Goal: Communication & Community: Answer question/provide support

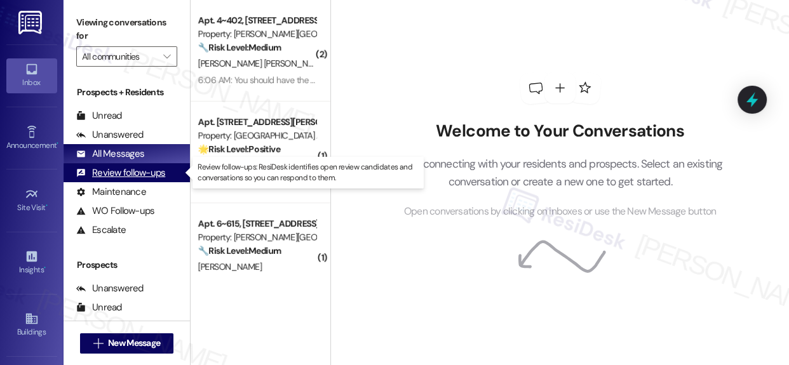
click at [118, 174] on div "Review follow-ups" at bounding box center [120, 173] width 89 height 13
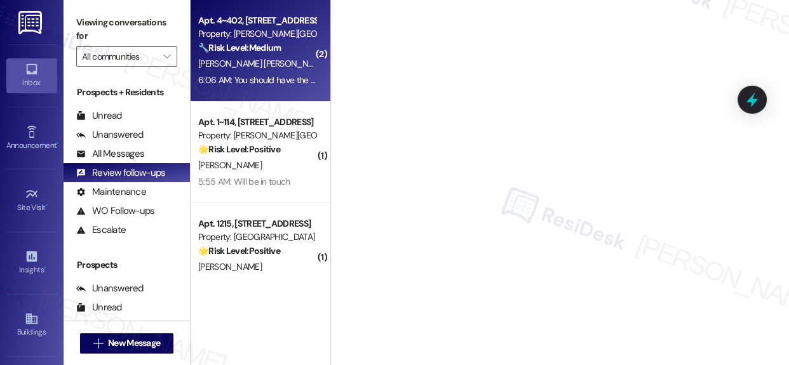
click at [252, 57] on div "[PERSON_NAME] [PERSON_NAME]" at bounding box center [257, 64] width 120 height 16
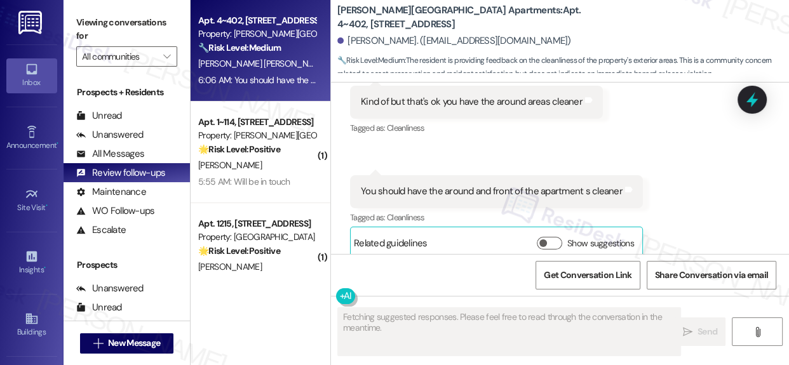
scroll to position [2378, 0]
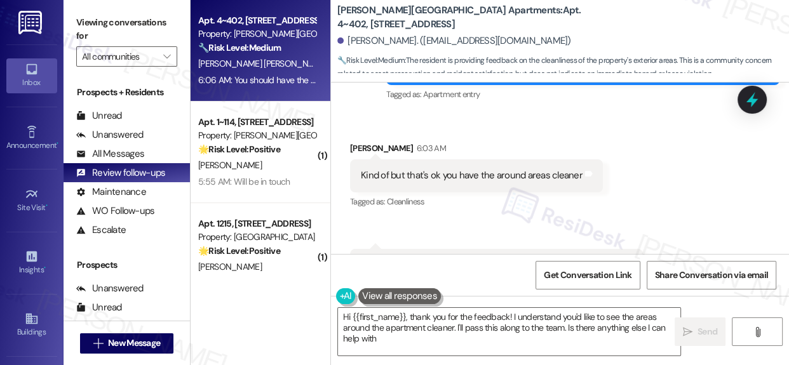
type textarea "Hi {{first_name}}, thank you for the feedback! I understand you'd like to see t…"
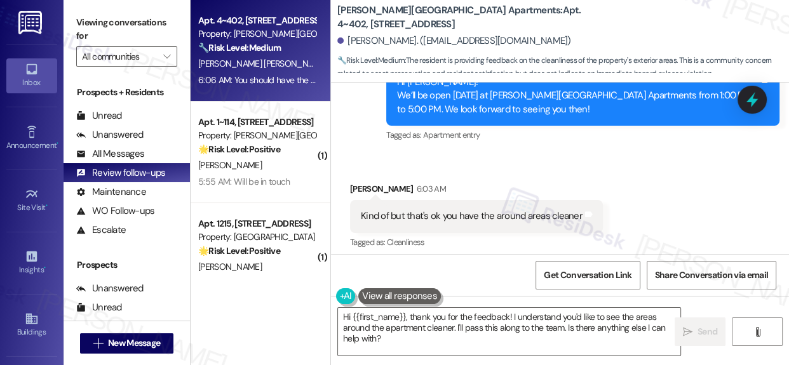
scroll to position [2147, 0]
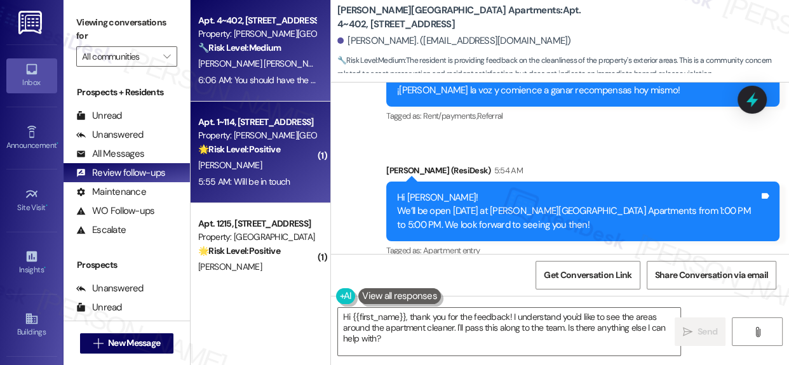
click at [250, 129] on div "Property: [PERSON_NAME][GEOGRAPHIC_DATA] Apartments" at bounding box center [257, 135] width 118 height 13
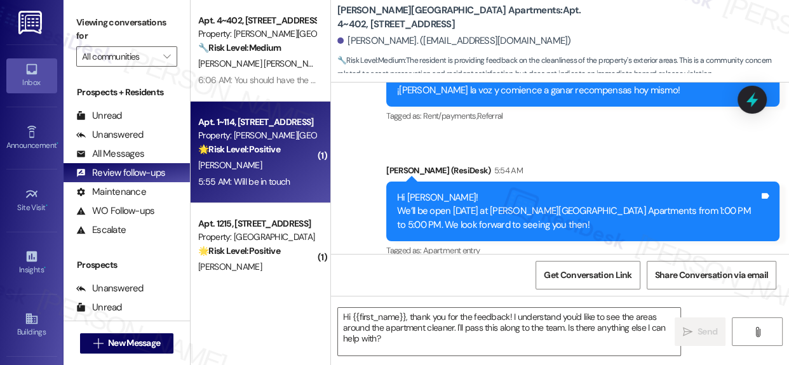
type textarea "Fetching suggested responses. Please feel free to read through the conversation…"
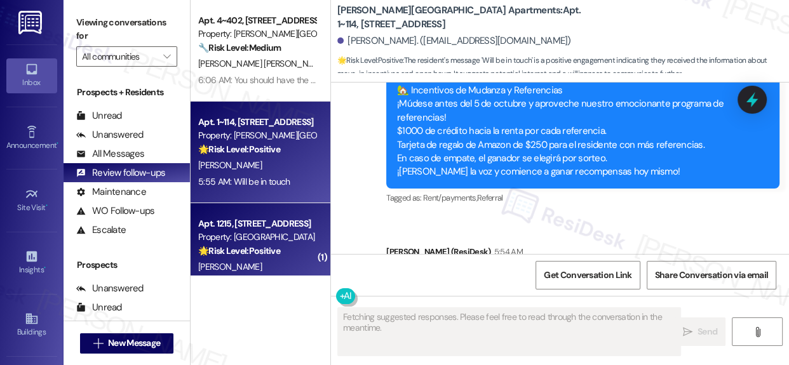
scroll to position [10883, 0]
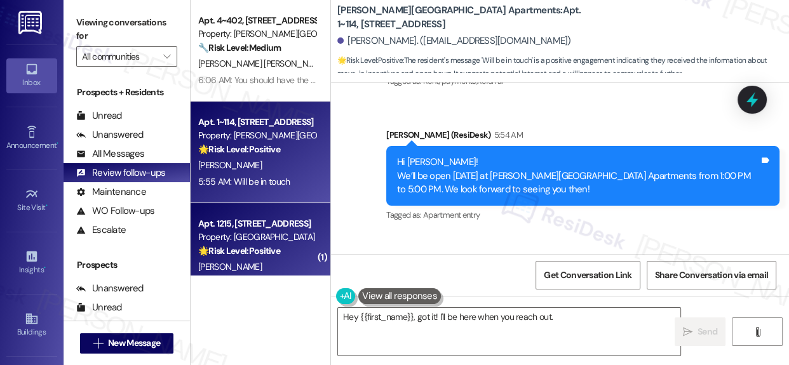
type textarea "Hey {{first_name}}, got it! I'll be here when you reach out. Just"
click at [220, 231] on div "Property: [GEOGRAPHIC_DATA]" at bounding box center [257, 237] width 118 height 13
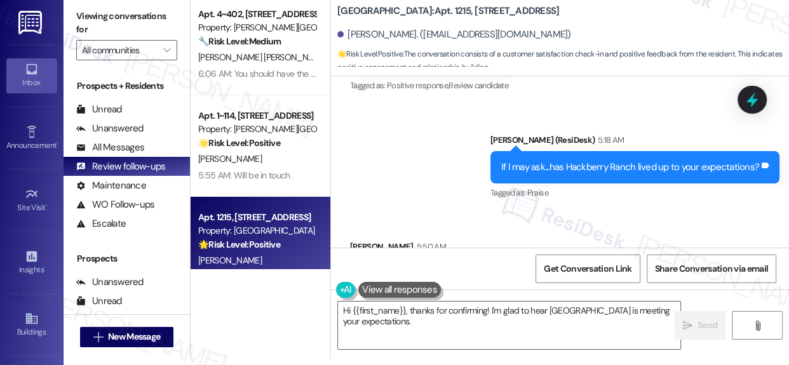
scroll to position [2037, 0]
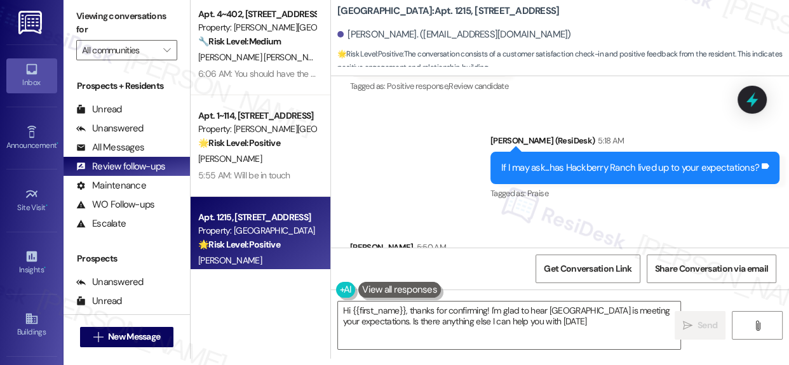
type textarea "Hi {{first_name}}, thanks for confirming! I'm glad to hear [GEOGRAPHIC_DATA] is…"
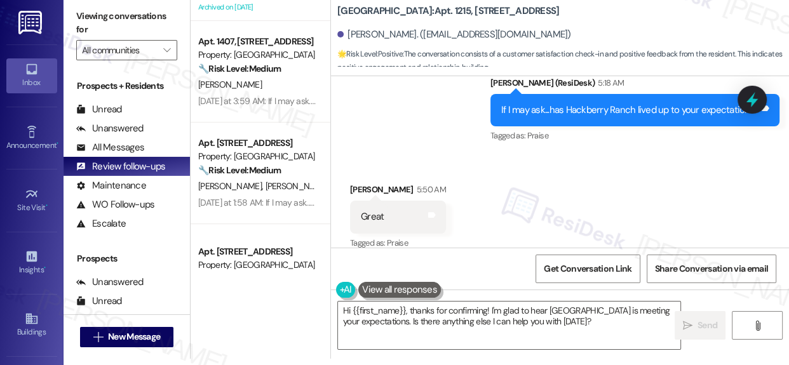
scroll to position [437, 0]
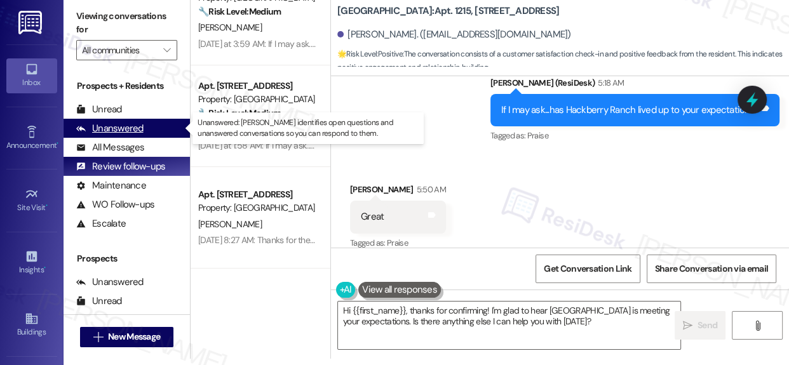
click at [114, 124] on div "Unanswered" at bounding box center [109, 128] width 67 height 13
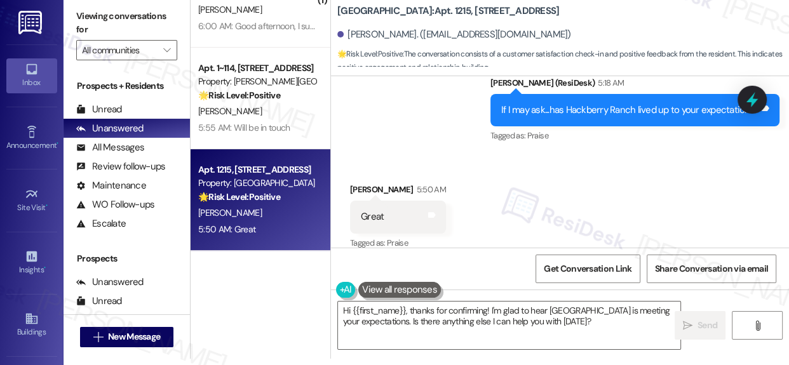
scroll to position [263, 0]
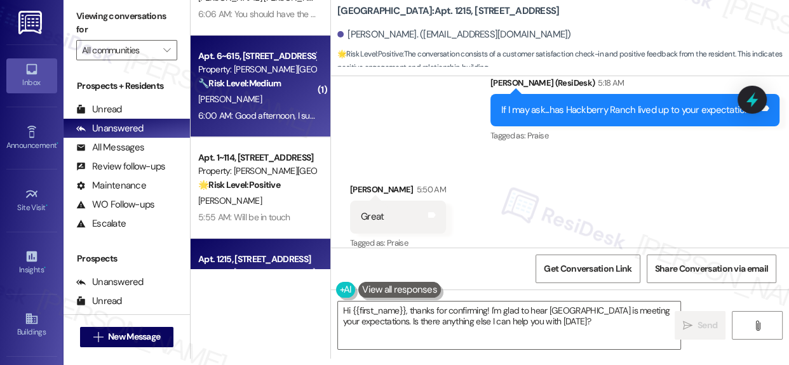
click at [279, 94] on div "[PERSON_NAME]" at bounding box center [257, 100] width 120 height 16
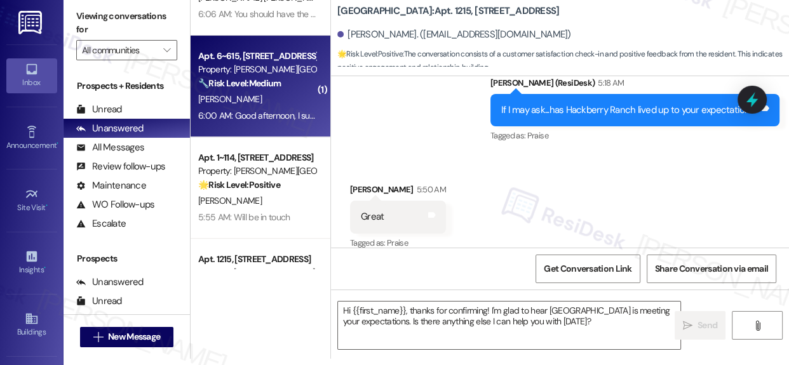
type textarea "Fetching suggested responses. Please feel free to read through the conversation…"
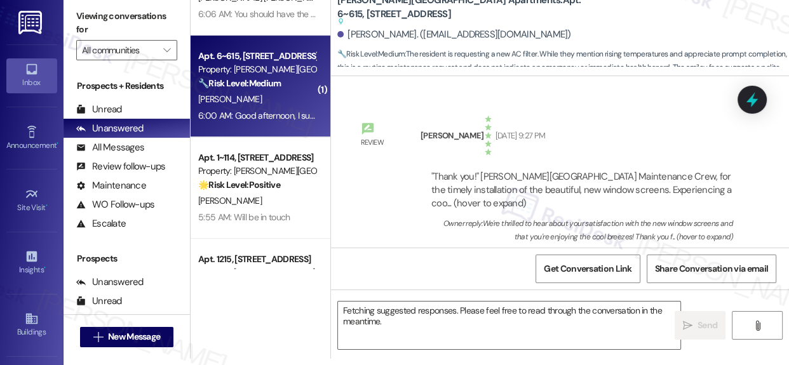
scroll to position [0, 0]
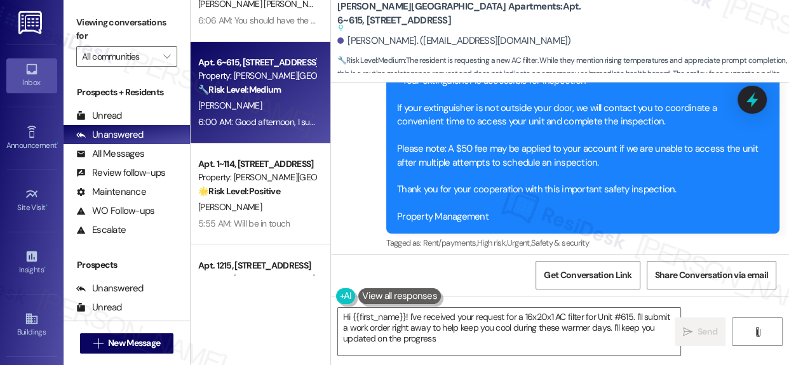
type textarea "Hi {{first_name}}! I've received your request for a 16x20x1 AC filter for Unit …"
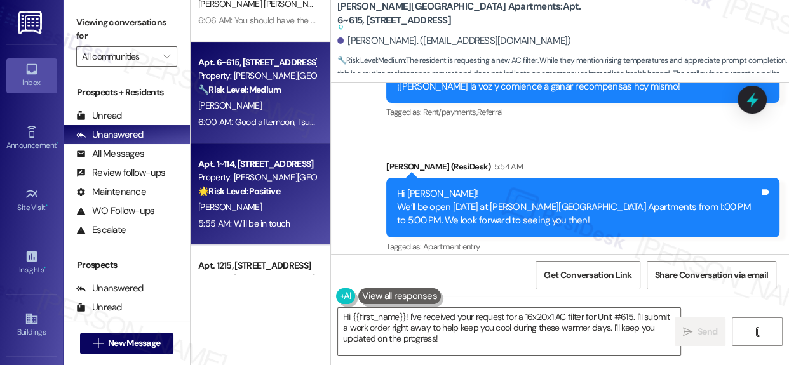
click at [261, 178] on div "Property: [PERSON_NAME][GEOGRAPHIC_DATA] Apartments" at bounding box center [257, 177] width 118 height 13
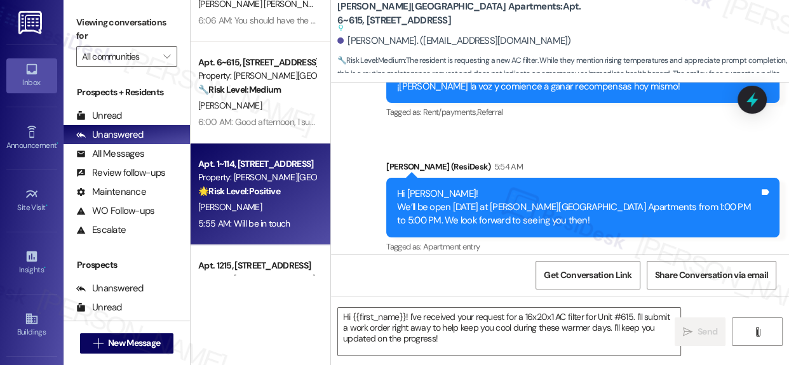
scroll to position [29055, 0]
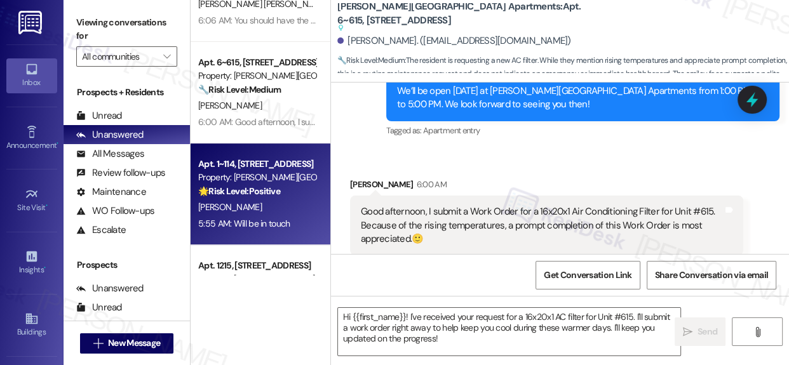
type textarea "Fetching suggested responses. Please feel free to read through the conversation…"
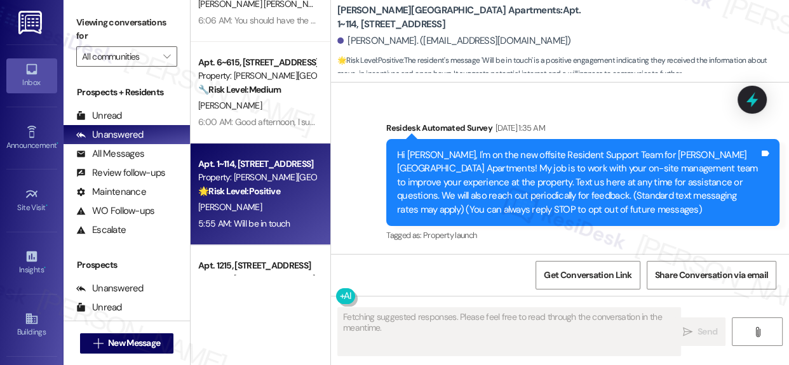
scroll to position [10883, 0]
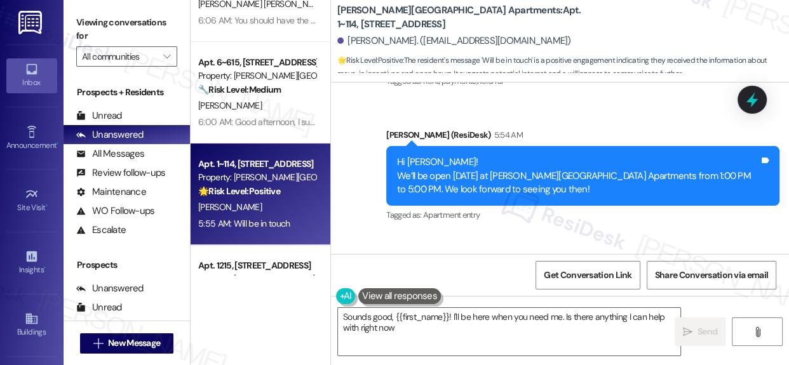
type textarea "Sounds good, {{first_name}}! I'll be here when you need me. Is there anything I…"
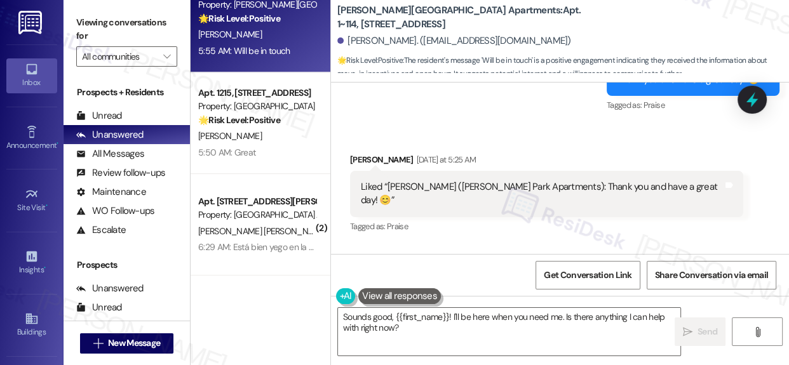
scroll to position [437, 0]
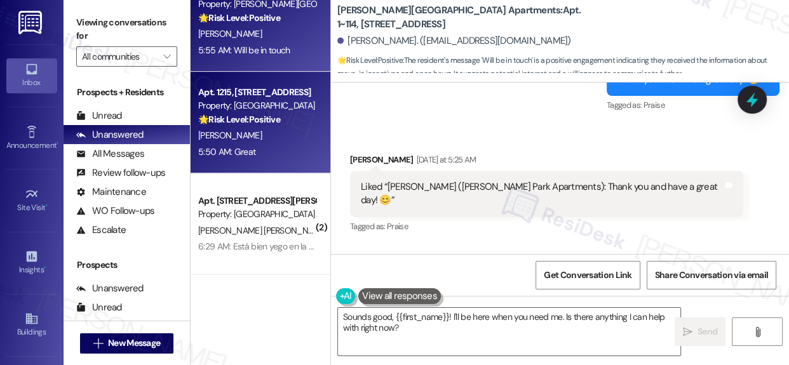
click at [259, 126] on div "Apt. 1215, [STREET_ADDRESS] Property: [GEOGRAPHIC_DATA] 🌟 Risk Level: Positive …" at bounding box center [257, 106] width 120 height 43
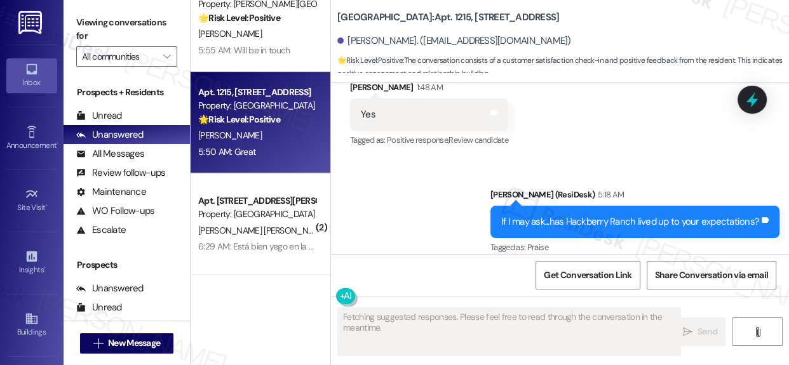
scroll to position [1979, 0]
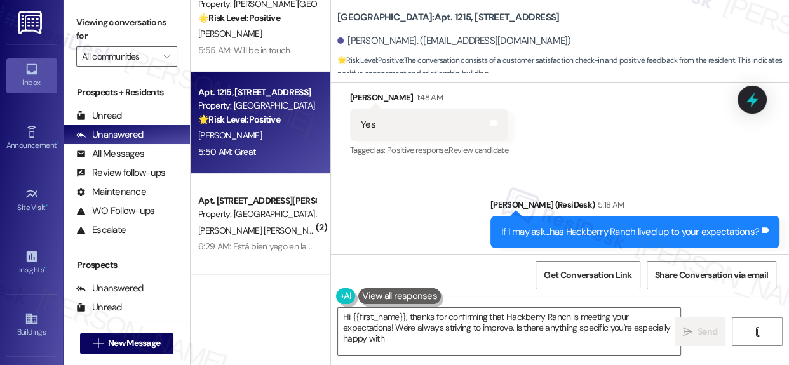
type textarea "Hi {{first_name}}, thanks for confirming that Hackberry Ranch is meeting your e…"
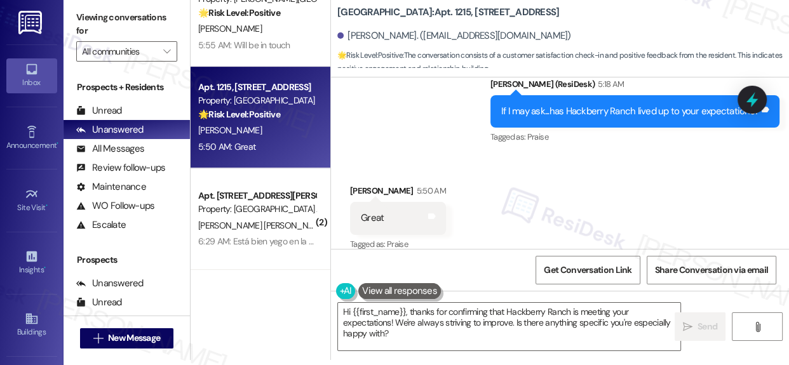
scroll to position [6, 0]
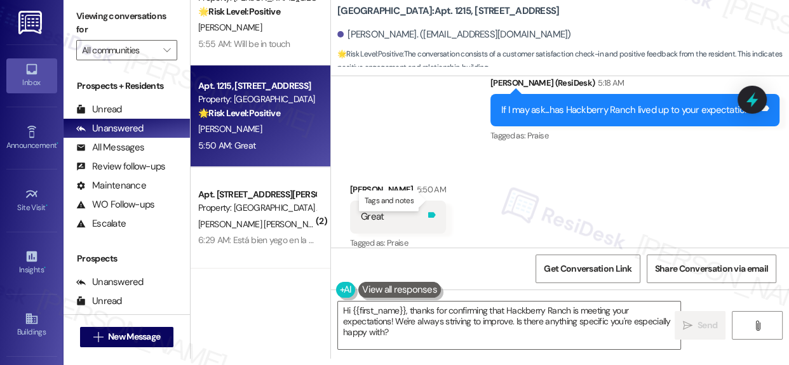
click at [430, 212] on icon at bounding box center [432, 215] width 8 height 6
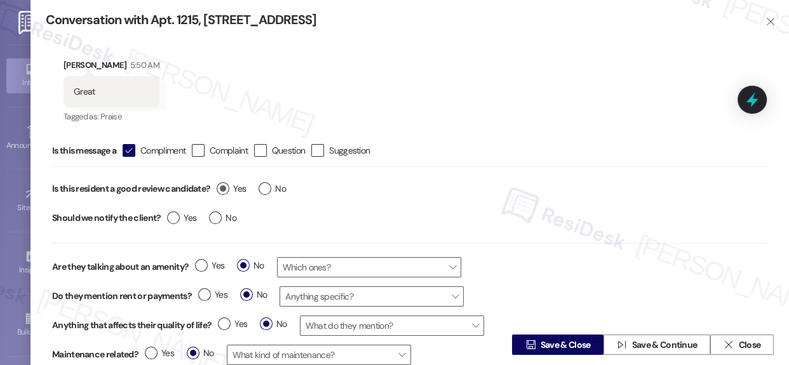
click at [229, 186] on label "Yes" at bounding box center [231, 188] width 29 height 13
click at [229, 186] on input "Yes" at bounding box center [231, 190] width 29 height 17
radio input "true"
click at [544, 344] on span "Save & Close" at bounding box center [566, 345] width 50 height 13
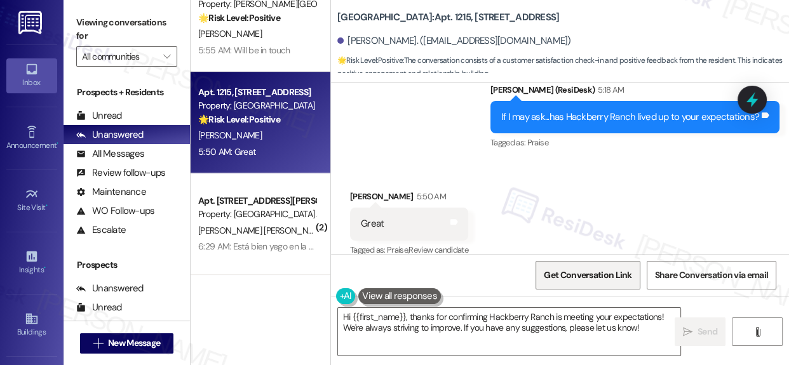
scroll to position [2095, 0]
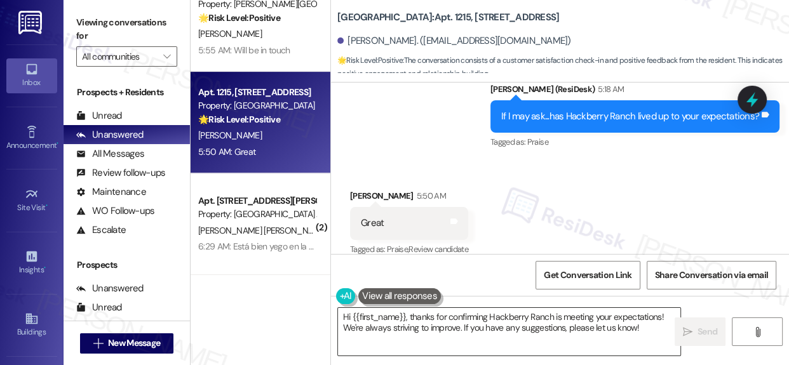
click at [503, 325] on textarea "Hi {{first_name}}, thanks for confirming Hackberry Ranch is meeting your expect…" at bounding box center [509, 332] width 343 height 48
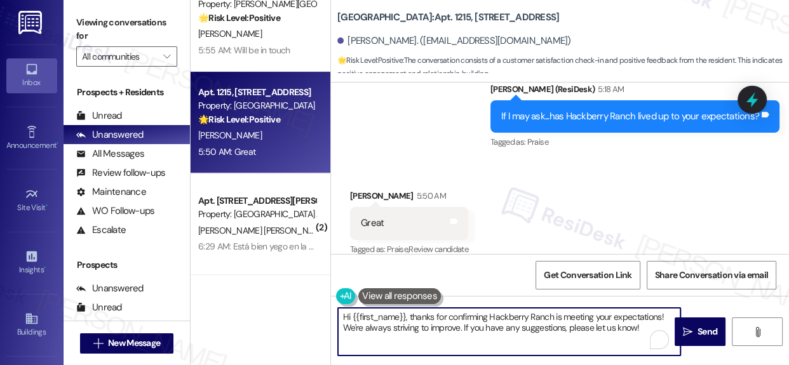
click at [503, 325] on textarea "Hi {{first_name}}, thanks for confirming Hackberry Ranch is meeting your expect…" at bounding box center [509, 332] width 343 height 48
paste textarea "That’s wonderful to hear, {{first_name}}! Could I ask a quick favor? If you don…"
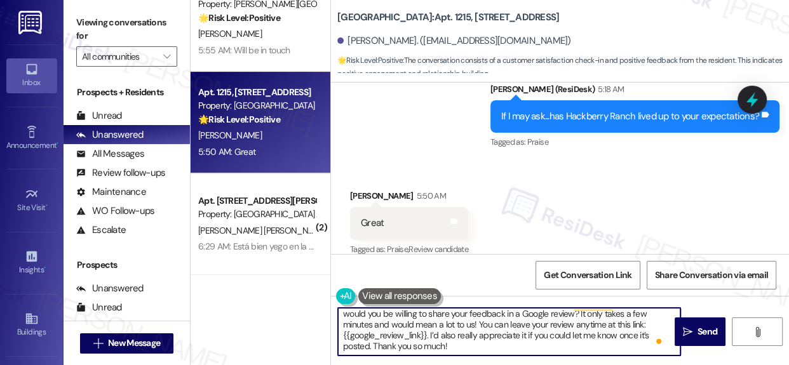
scroll to position [0, 0]
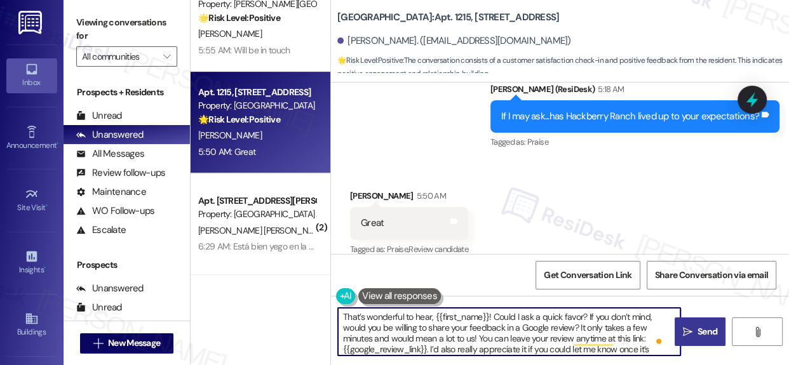
type textarea "That’s wonderful to hear, {{first_name}}! Could I ask a quick favor? If you don…"
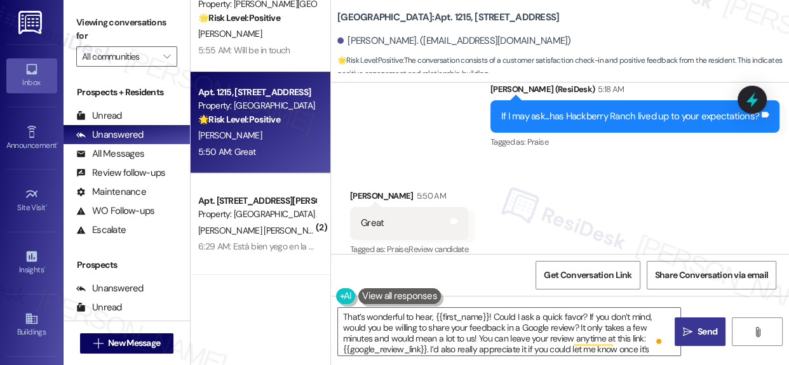
click at [706, 334] on span "Send" at bounding box center [708, 331] width 20 height 13
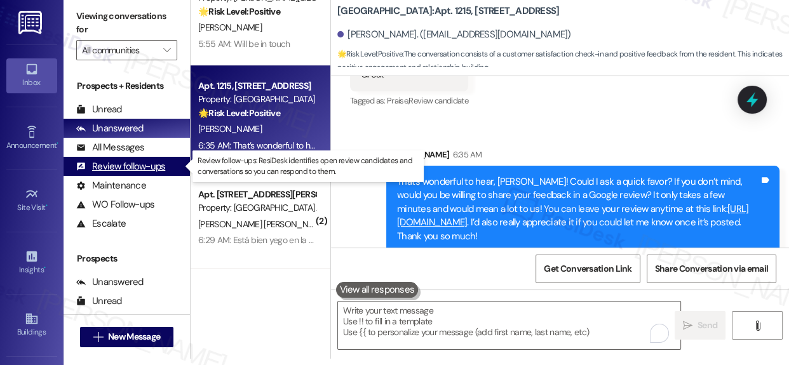
click at [135, 170] on div "Review follow-ups" at bounding box center [120, 166] width 89 height 13
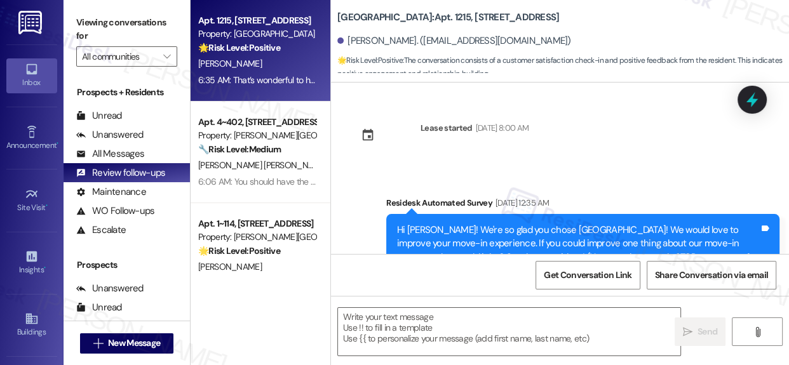
click at [255, 72] on div "6:35 AM: That’s wonderful to hear, [PERSON_NAME]! Could I ask a quick favor? If…" at bounding box center [257, 80] width 120 height 16
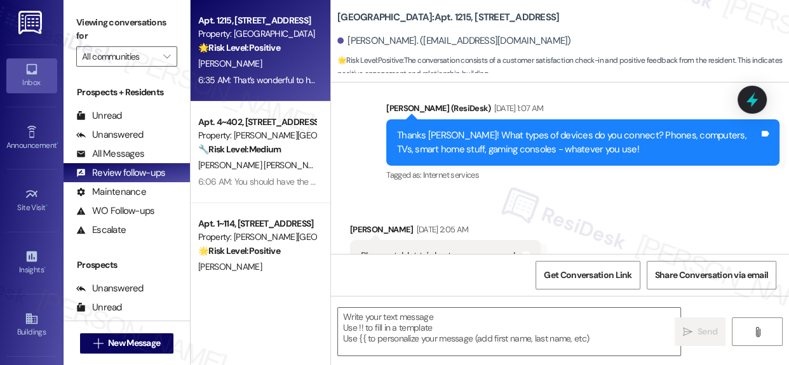
type textarea "Fetching suggested responses. Please feel free to read through the conversation…"
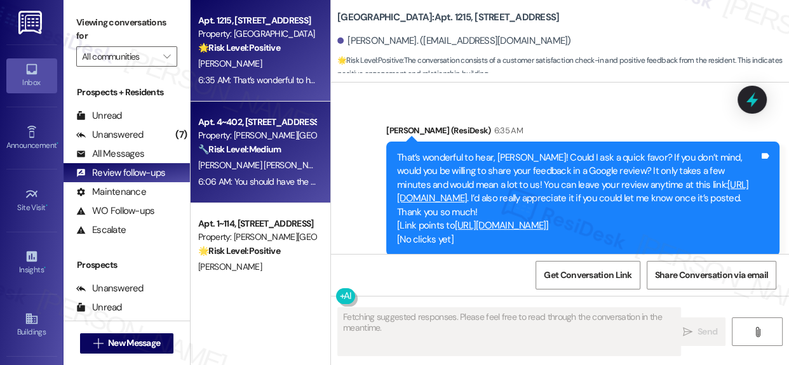
click at [267, 135] on div "Property: [PERSON_NAME][GEOGRAPHIC_DATA] Apartments" at bounding box center [257, 135] width 118 height 13
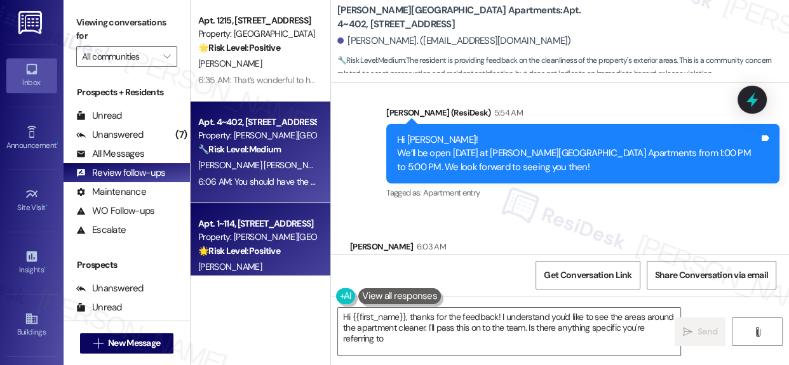
type textarea "Hi {{first_name}}, thanks for the feedback! I understand you'd like to see the …"
click at [239, 239] on div "Property: [PERSON_NAME][GEOGRAPHIC_DATA] Apartments" at bounding box center [257, 237] width 118 height 13
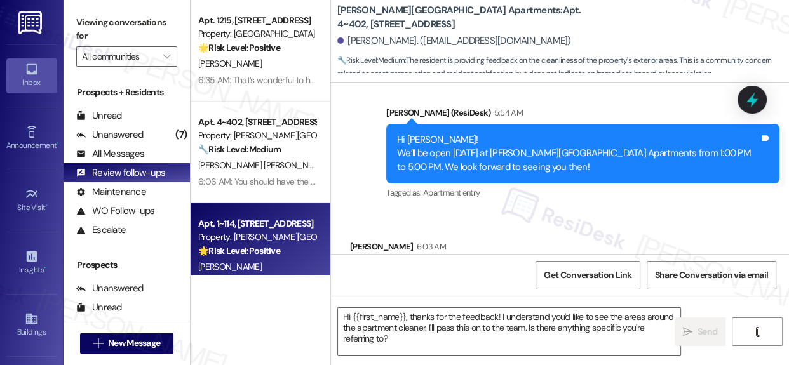
type textarea "Fetching suggested responses. Please feel free to read through the conversation…"
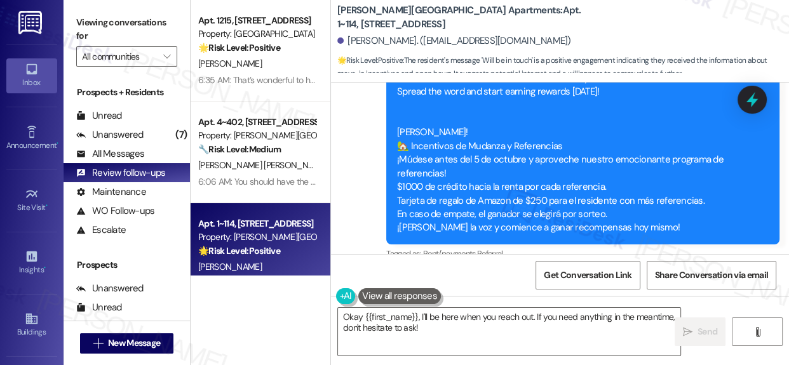
type textarea "Okay {{first_name}}, I'll be here when you reach out. If you need anything in t…"
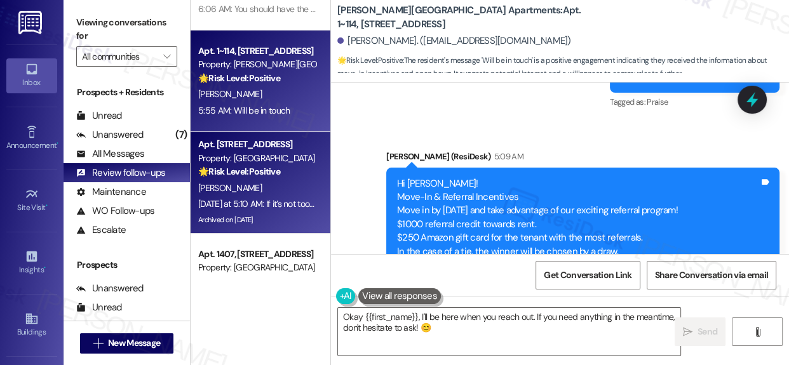
click at [248, 182] on div "[PERSON_NAME]" at bounding box center [257, 189] width 120 height 16
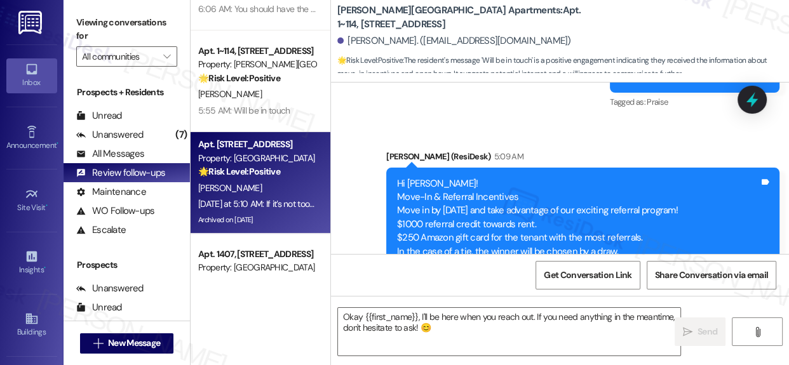
type textarea "Fetching suggested responses. Please feel free to read through the conversation…"
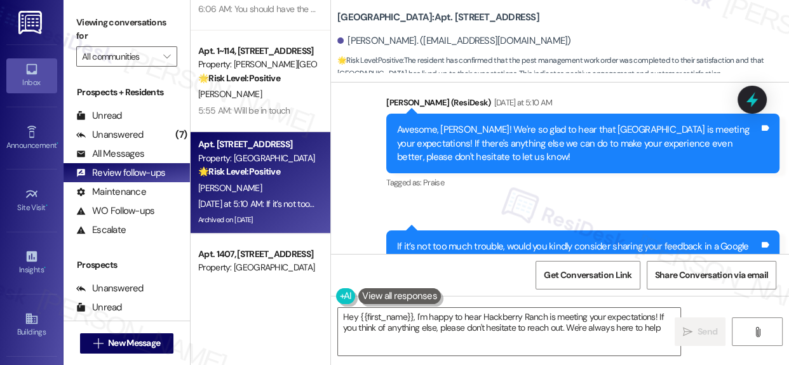
type textarea "Hey {{first_name}}, I'm happy to hear Hackberry Ranch is meeting your expectati…"
click at [588, 281] on link "[URL][DOMAIN_NAME]" at bounding box center [634, 287] width 92 height 13
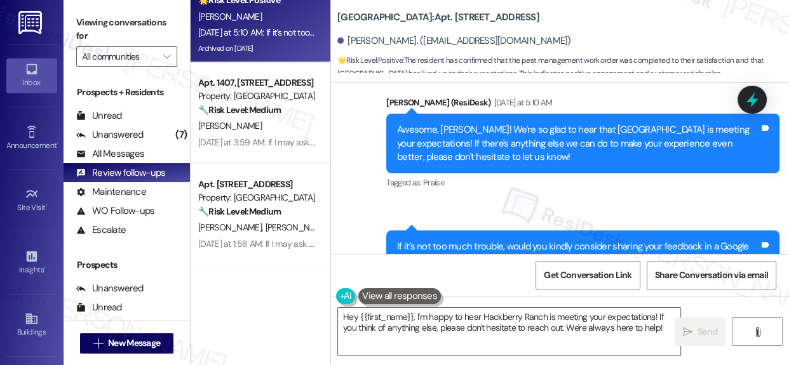
scroll to position [346, 0]
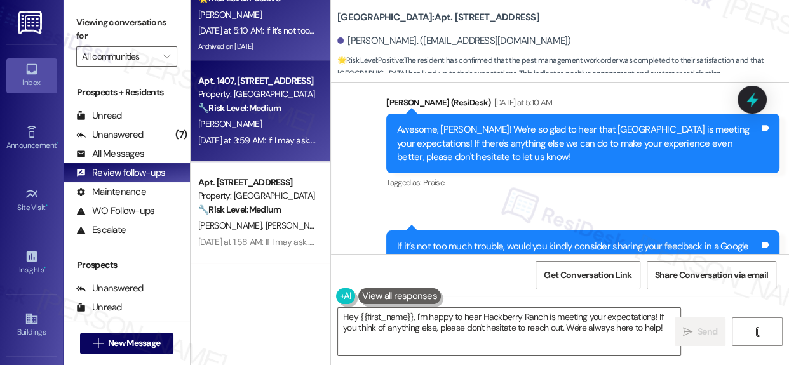
click at [248, 95] on div "Property: [GEOGRAPHIC_DATA]" at bounding box center [257, 94] width 118 height 13
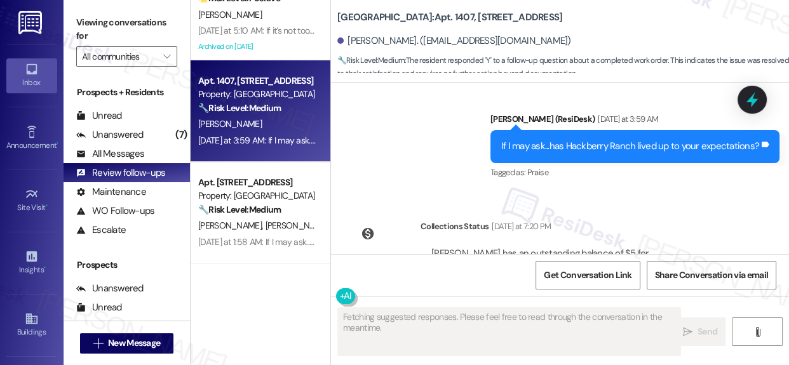
scroll to position [367, 0]
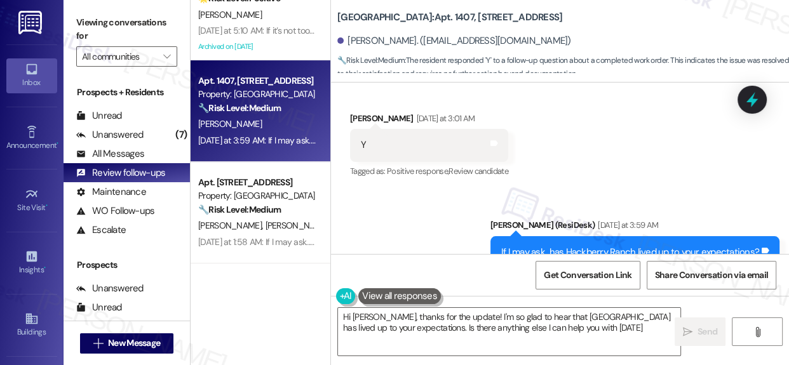
type textarea "Hi [PERSON_NAME], thanks for the update! I'm so glad to hear that [GEOGRAPHIC_D…"
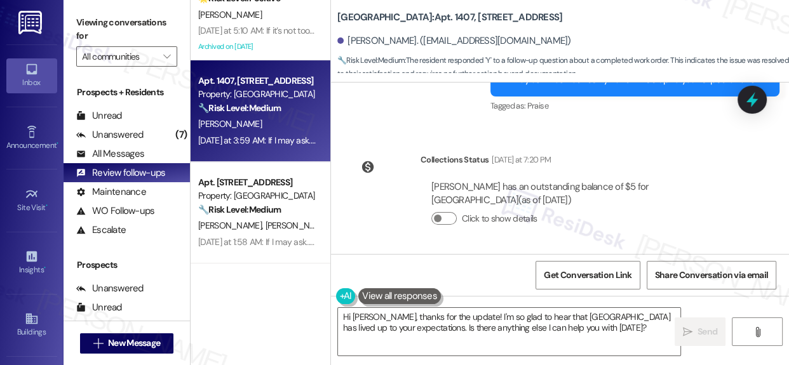
scroll to position [483, 0]
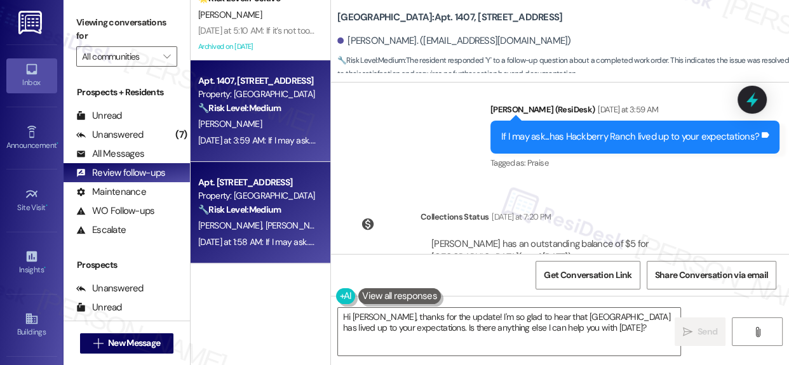
click at [291, 209] on div "🔧 Risk Level: Medium The message is a follow-up on a completed work order (air …" at bounding box center [257, 209] width 118 height 13
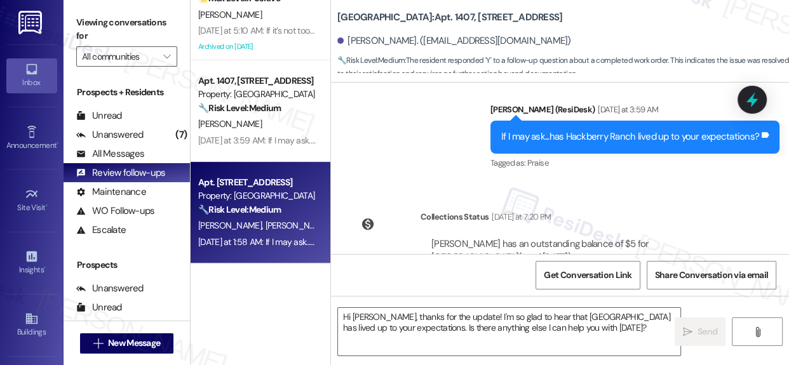
type textarea "Fetching suggested responses. Please feel free to read through the conversation…"
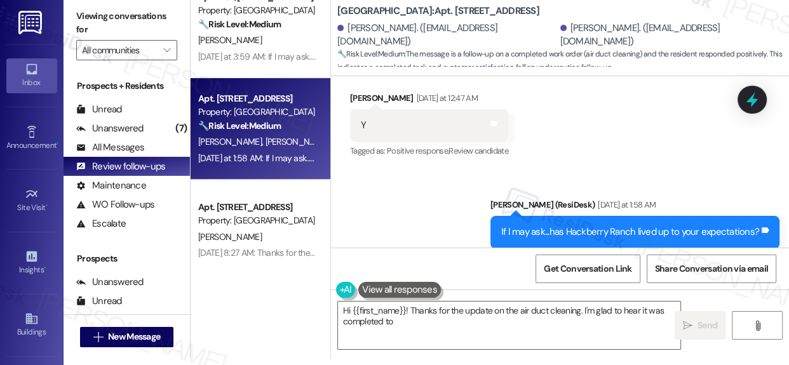
scroll to position [437, 0]
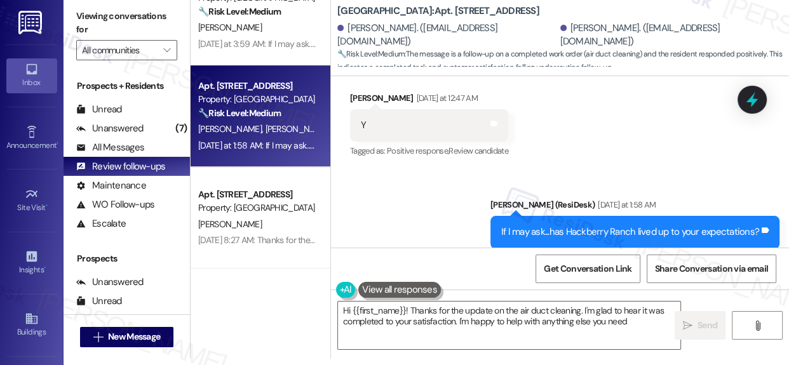
type textarea "Hi {{first_name}}! Thanks for the update on the air duct cleaning. I'm glad to …"
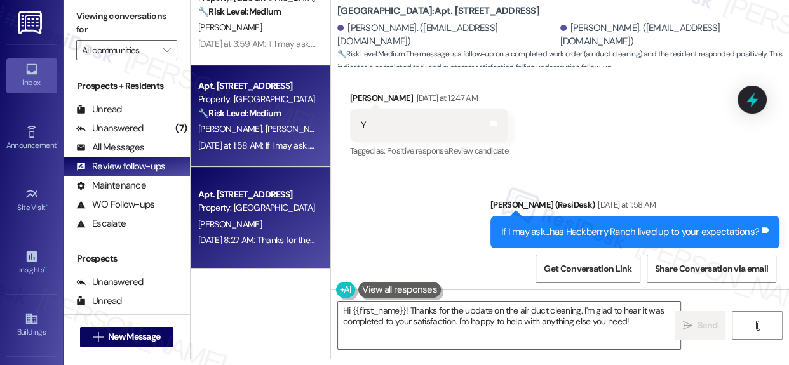
click at [284, 214] on div "Property: [GEOGRAPHIC_DATA]" at bounding box center [257, 207] width 118 height 13
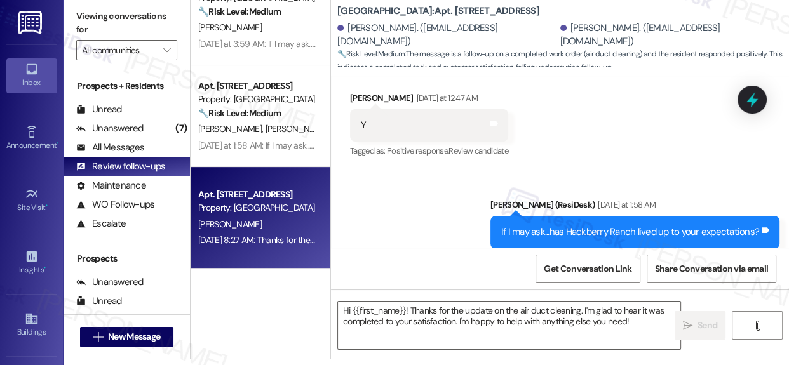
type textarea "Fetching suggested responses. Please feel free to read through the conversation…"
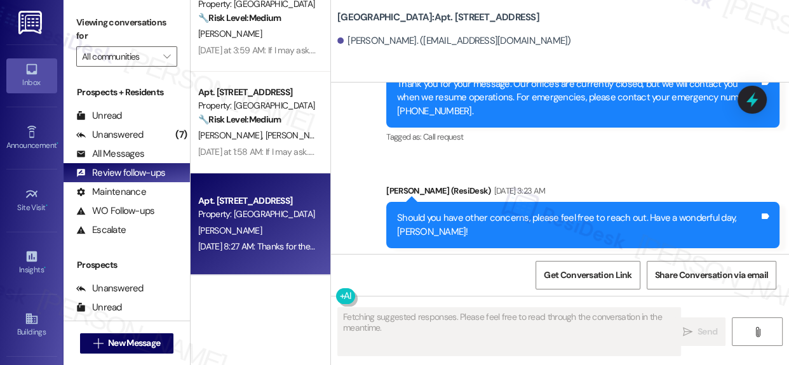
scroll to position [6986, 0]
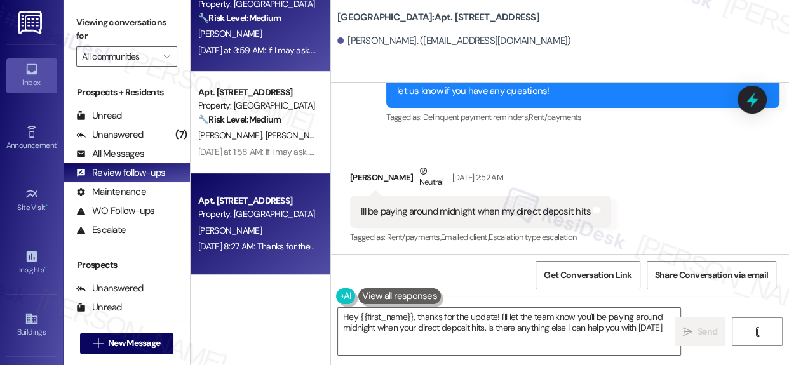
type textarea "Hey {{first_name}}, thanks for the update! I'll let the team know you'll be pay…"
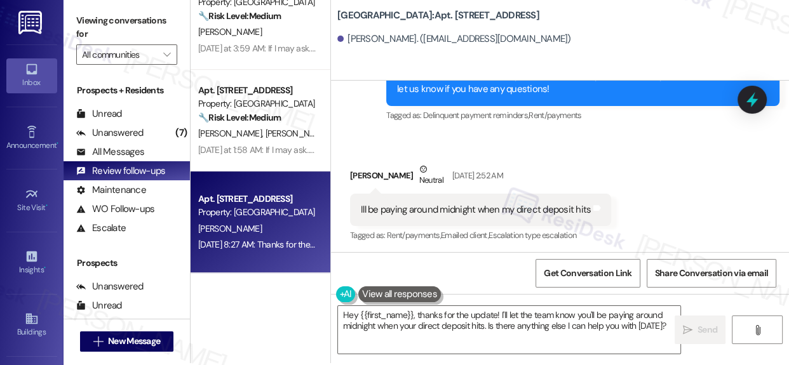
scroll to position [6, 0]
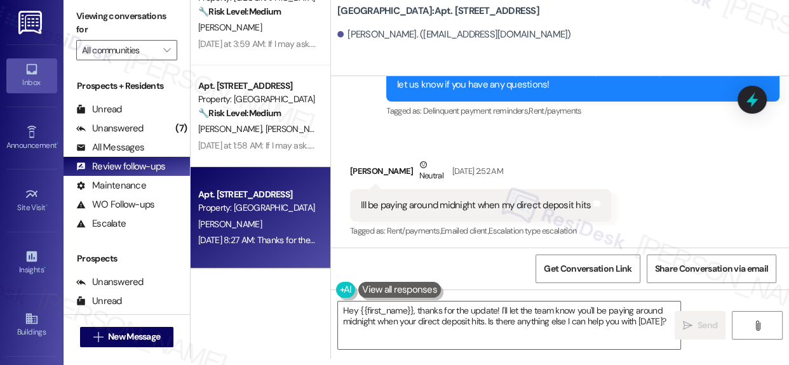
drag, startPoint x: 255, startPoint y: 324, endPoint x: 266, endPoint y: 292, distance: 34.4
click at [255, 324] on div "Apt. 1~114, [STREET_ADDRESS] Property: [PERSON_NAME][GEOGRAPHIC_DATA] Apartment…" at bounding box center [261, 176] width 140 height 365
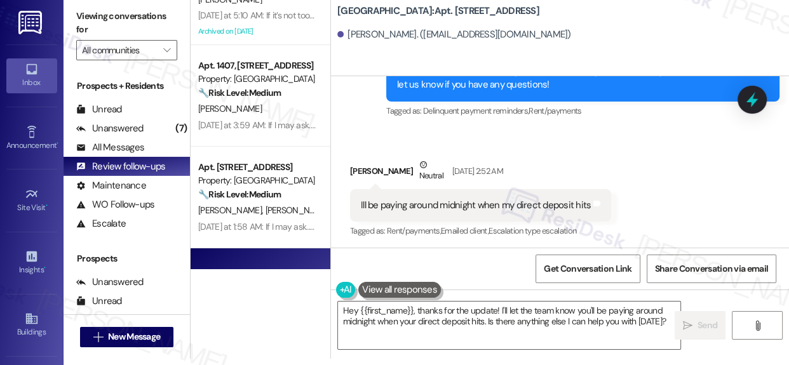
scroll to position [437, 0]
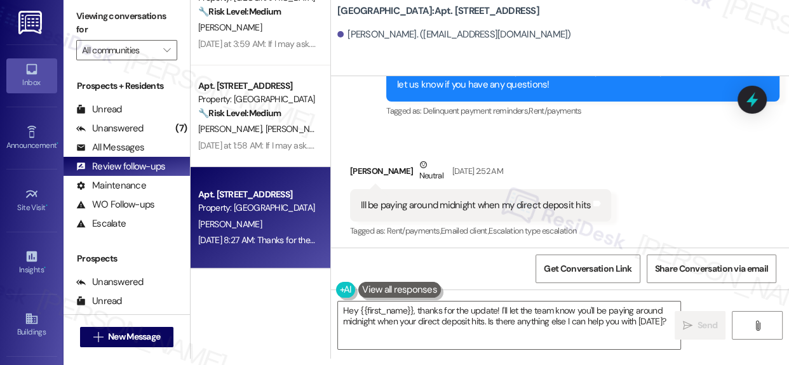
click at [287, 231] on div "[PERSON_NAME]" at bounding box center [257, 225] width 120 height 16
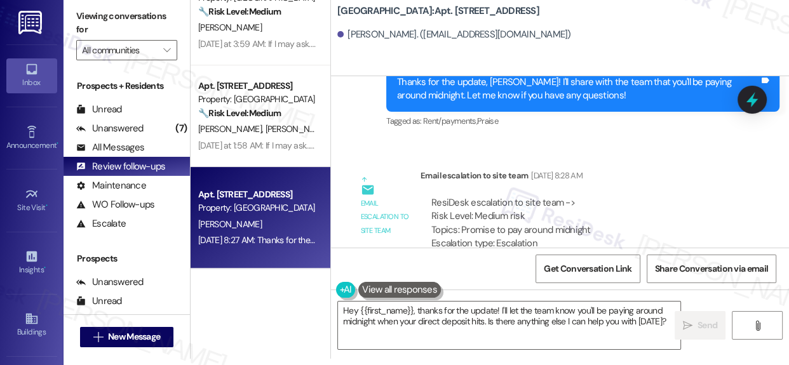
scroll to position [7189, 0]
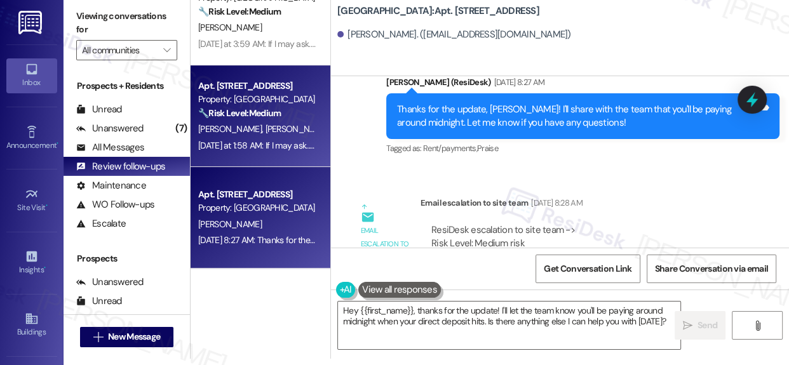
click at [302, 106] on div "Property: [GEOGRAPHIC_DATA]" at bounding box center [257, 99] width 118 height 13
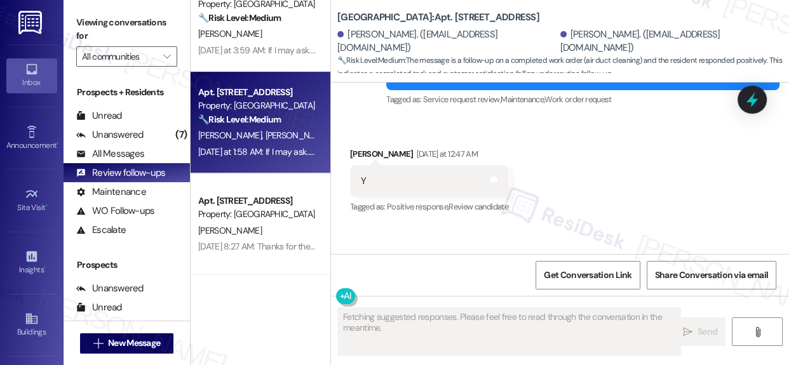
scroll to position [6840, 0]
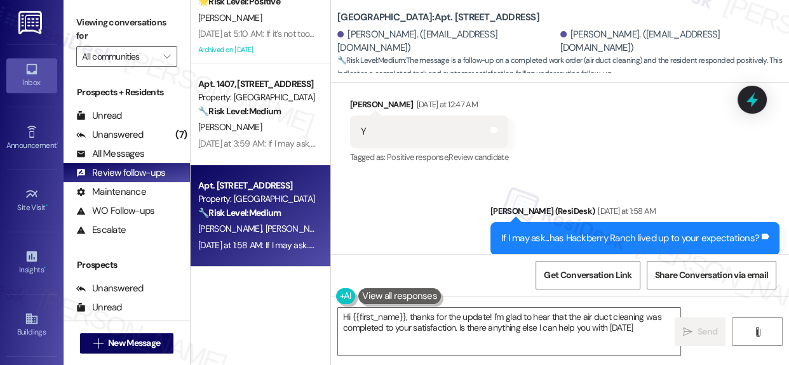
type textarea "Hi {{first_name}}, thanks for the update! I'm glad to hear that the air duct cl…"
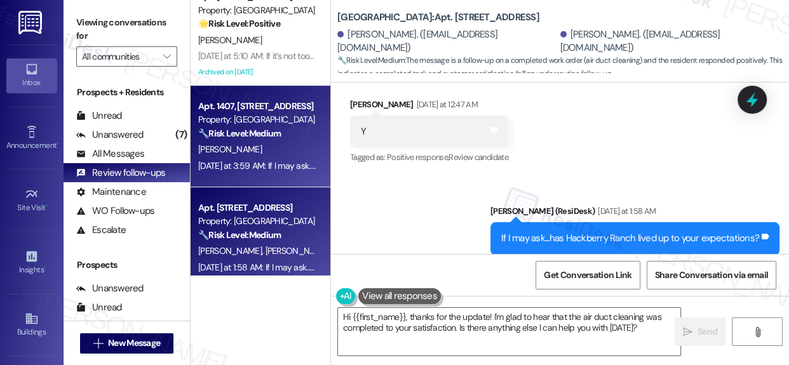
click at [279, 110] on div "Apt. 1407, [STREET_ADDRESS]" at bounding box center [257, 106] width 118 height 13
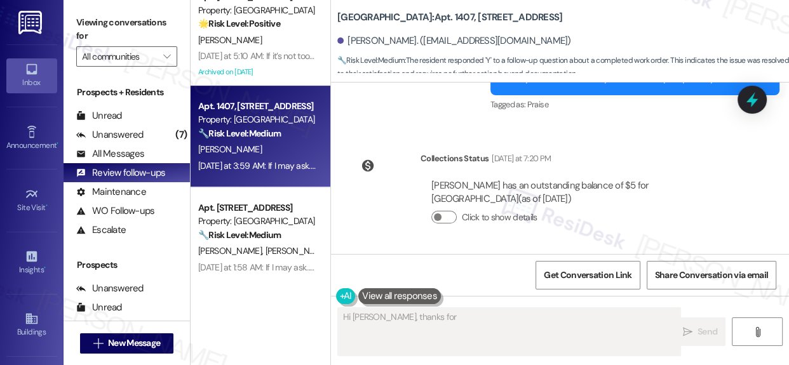
scroll to position [540, 0]
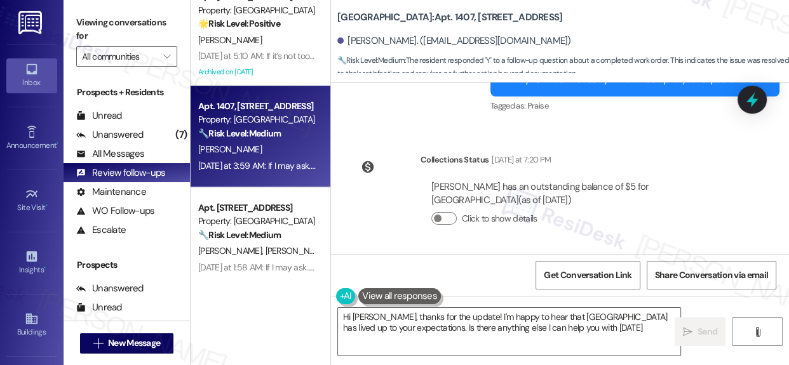
type textarea "Hi [PERSON_NAME], thanks for the update! I'm happy to hear that [GEOGRAPHIC_DAT…"
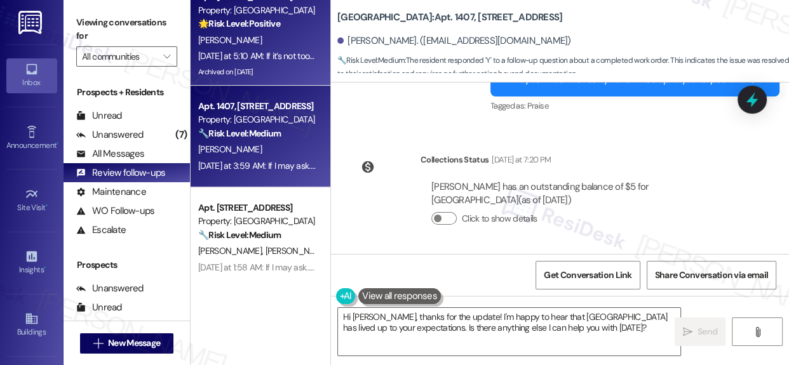
click at [252, 44] on div "[PERSON_NAME]" at bounding box center [257, 40] width 120 height 16
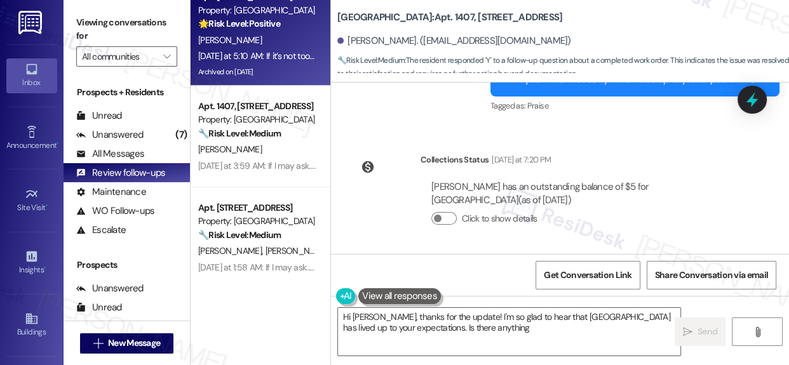
type textarea "Hi [PERSON_NAME], thanks for the update! I'm so glad to hear that [GEOGRAPHIC_D…"
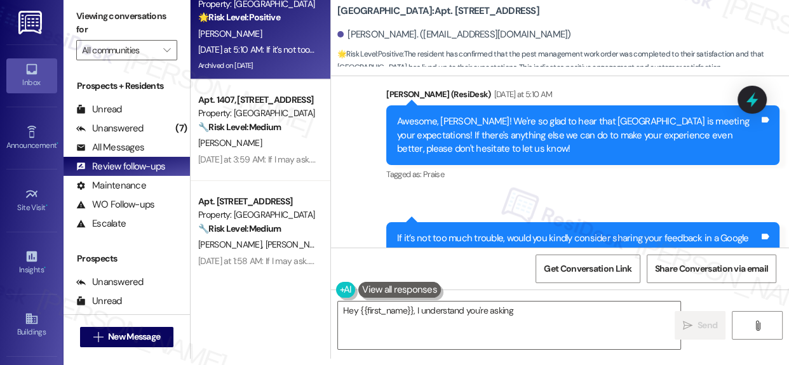
scroll to position [31518, 0]
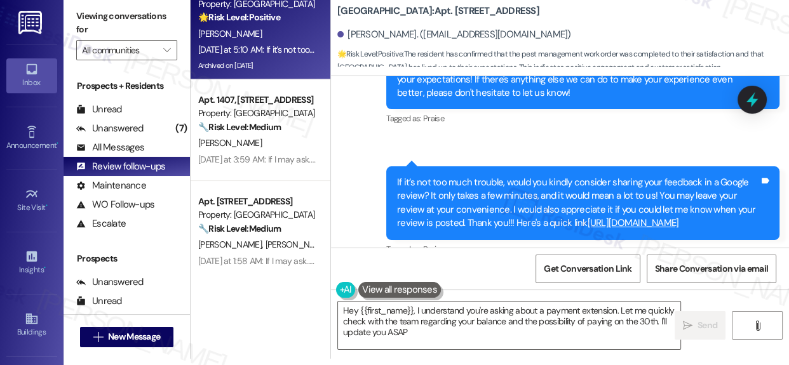
type textarea "Hey {{first_name}}, I understand you're asking about a payment extension. Let m…"
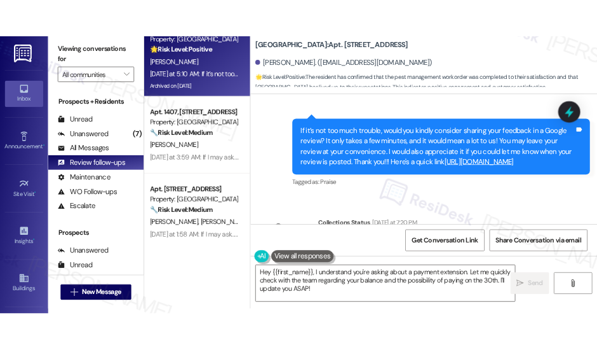
scroll to position [31460, 0]
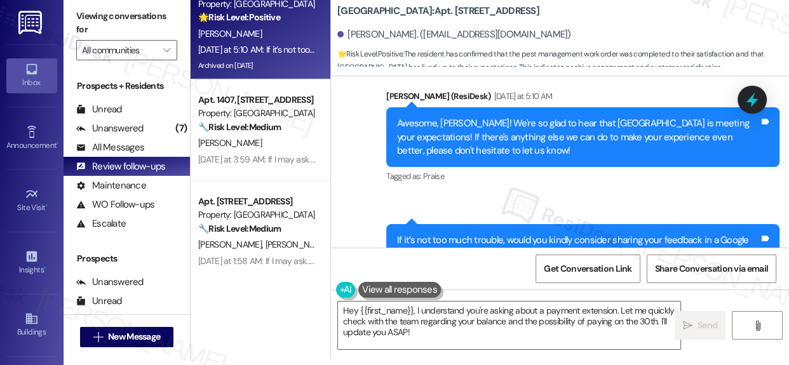
click at [362, 116] on div "Sent via SMS [PERSON_NAME] (ResiDesk) [DATE] at 5:10 AM Awesome, [PERSON_NAME]!…" at bounding box center [560, 193] width 458 height 265
click at [259, 297] on div "Apt. 4~402, [STREET_ADDRESS] Property: [PERSON_NAME][GEOGRAPHIC_DATA] Apartment…" at bounding box center [261, 176] width 140 height 365
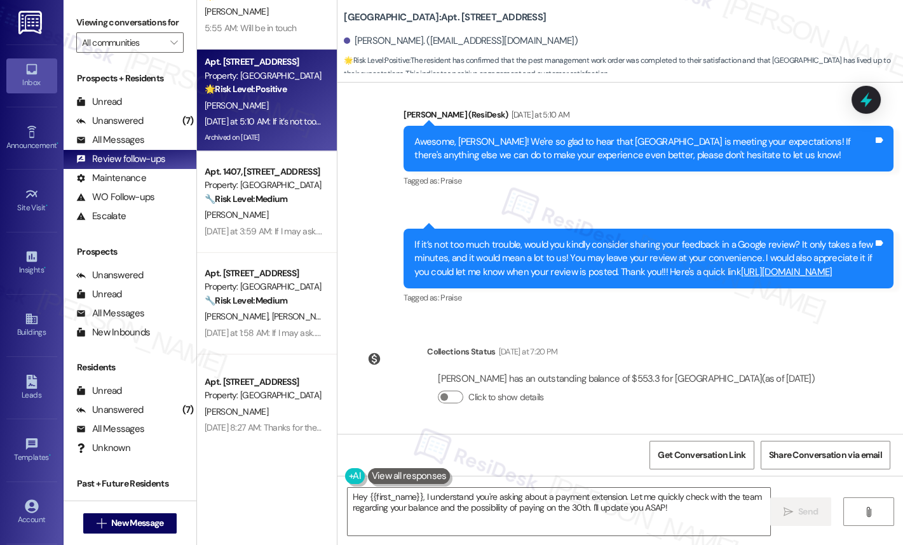
scroll to position [30266, 0]
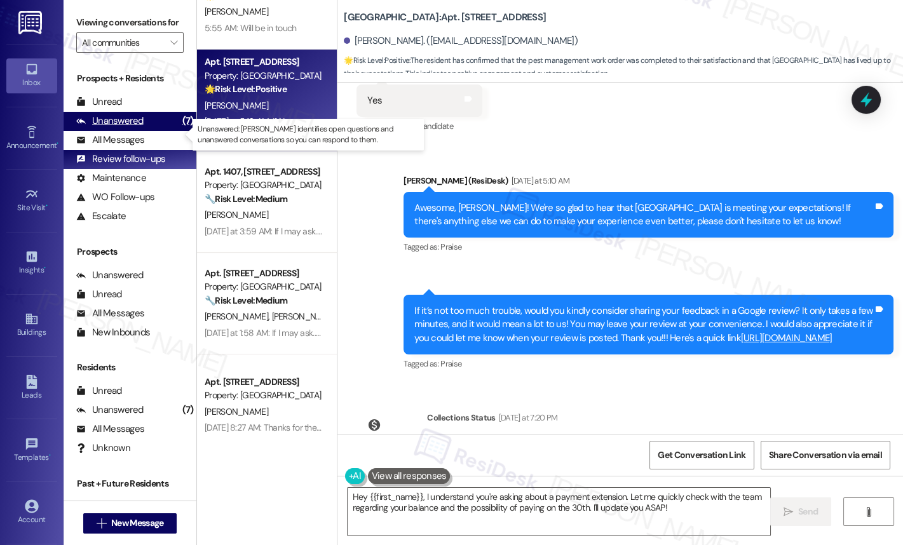
click at [106, 128] on div "Unanswered" at bounding box center [109, 120] width 67 height 13
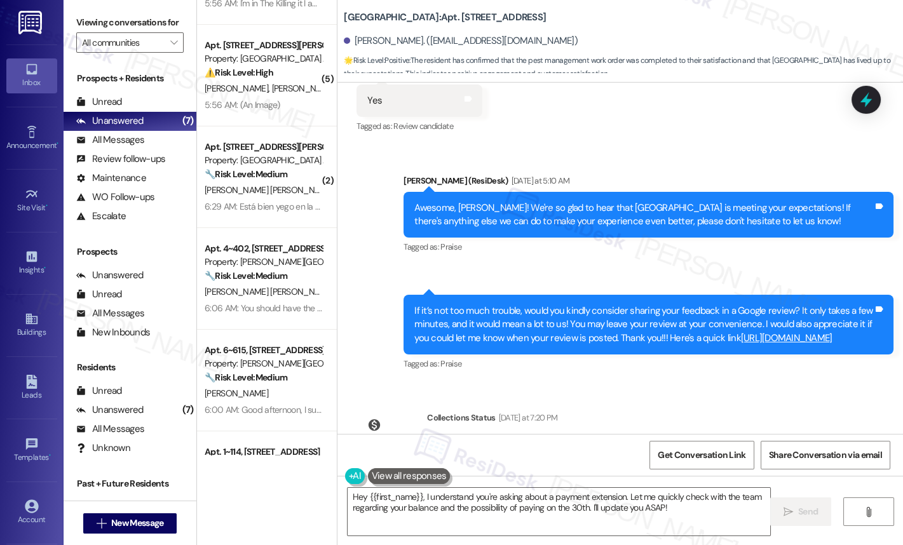
scroll to position [0, 0]
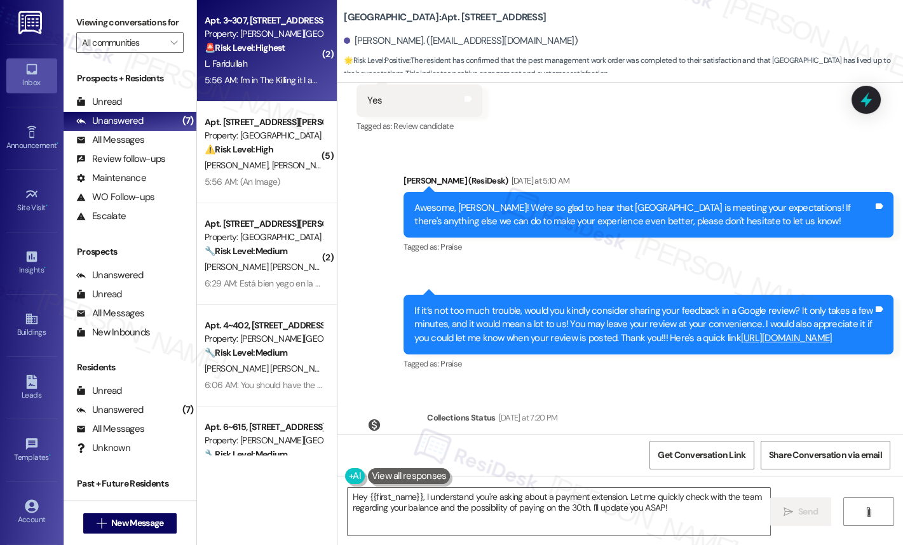
click at [238, 53] on div "🚨 Risk Level: Highest The resident's messages are incoherent and suggest a pote…" at bounding box center [264, 47] width 118 height 13
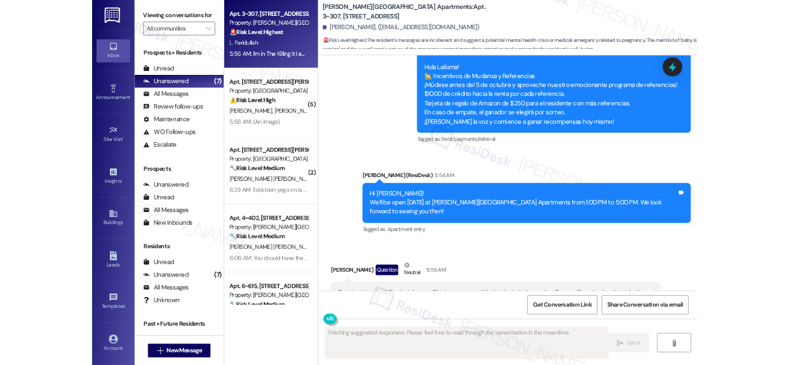
scroll to position [7592, 0]
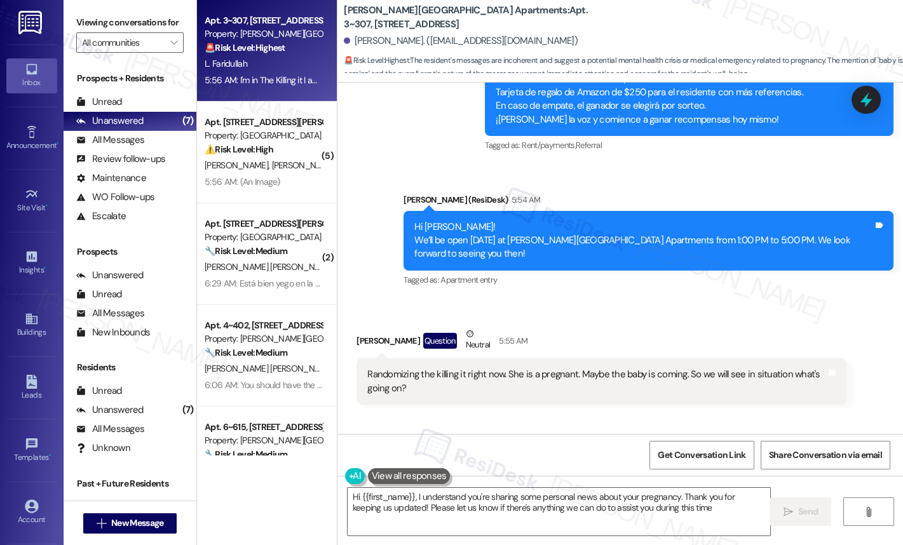
type textarea "Hi {{first_name}}, I understand you're sharing some personal news about your pr…"
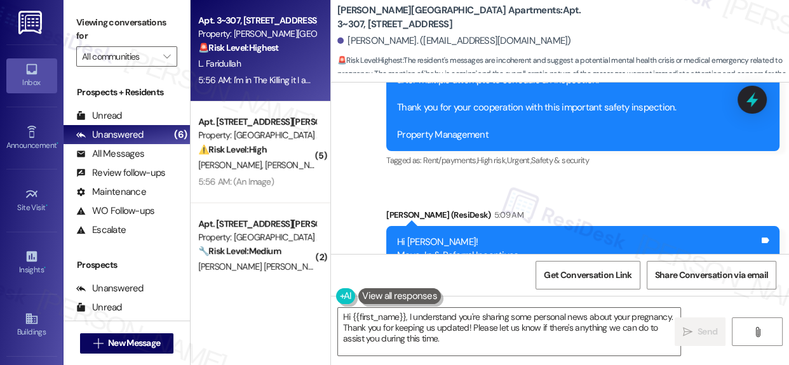
scroll to position [8001, 0]
